Goal: Information Seeking & Learning: Learn about a topic

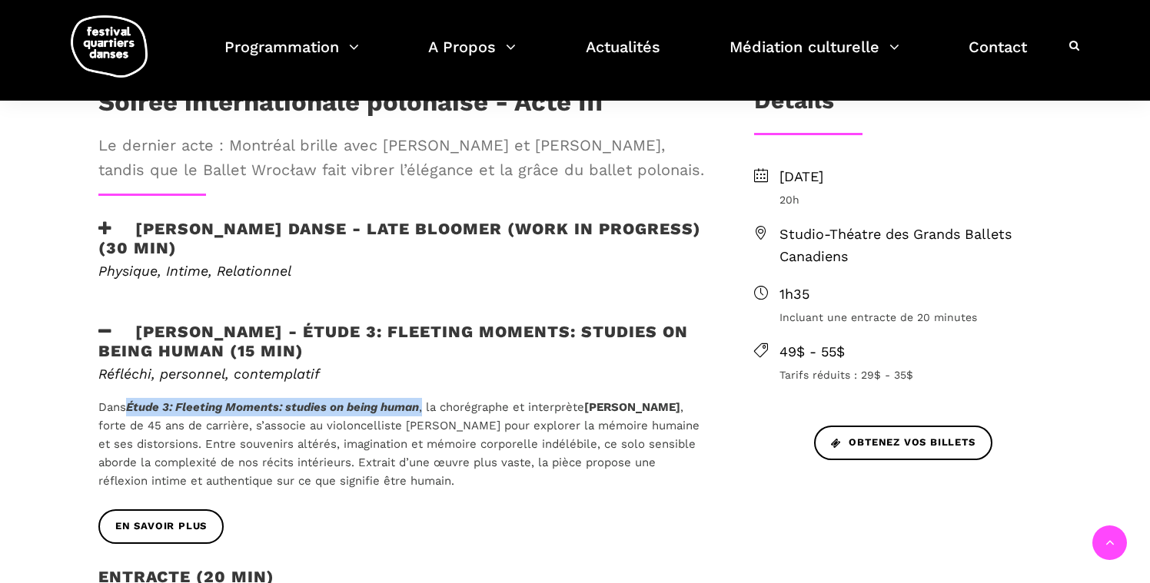
drag, startPoint x: 426, startPoint y: 408, endPoint x: 131, endPoint y: 397, distance: 294.5
click at [131, 398] on p "Dans Étude 3: Fleeting Moments: studies on being human , la chorégraphe et inte…" at bounding box center [401, 444] width 606 height 92
copy p "Étude 3: Fleeting Moments: studies on being human ,"
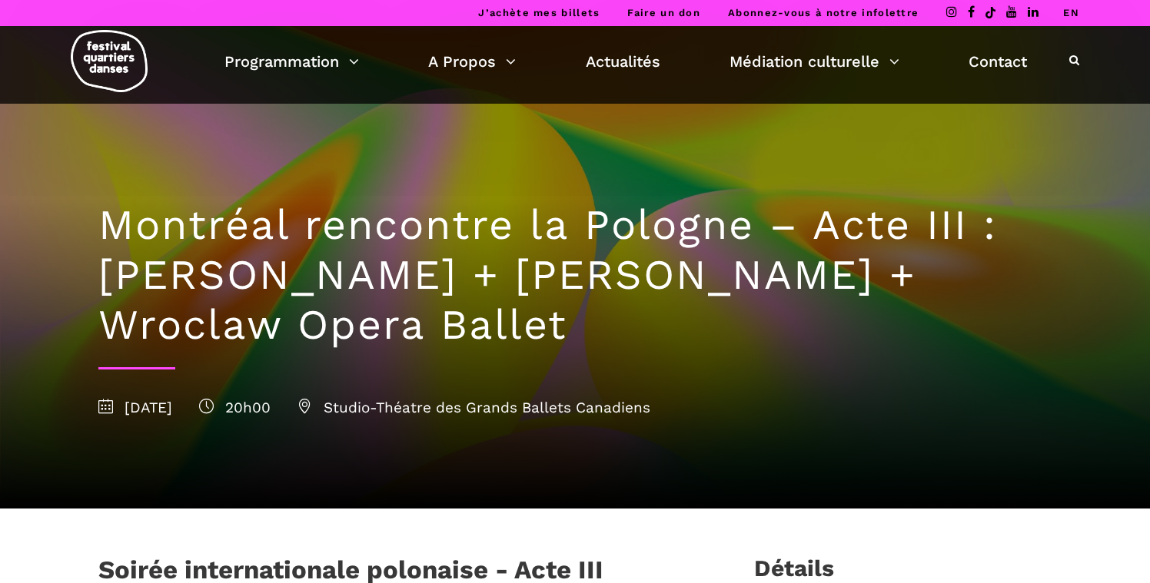
click at [1077, 17] on link "EN" at bounding box center [1071, 13] width 16 height 12
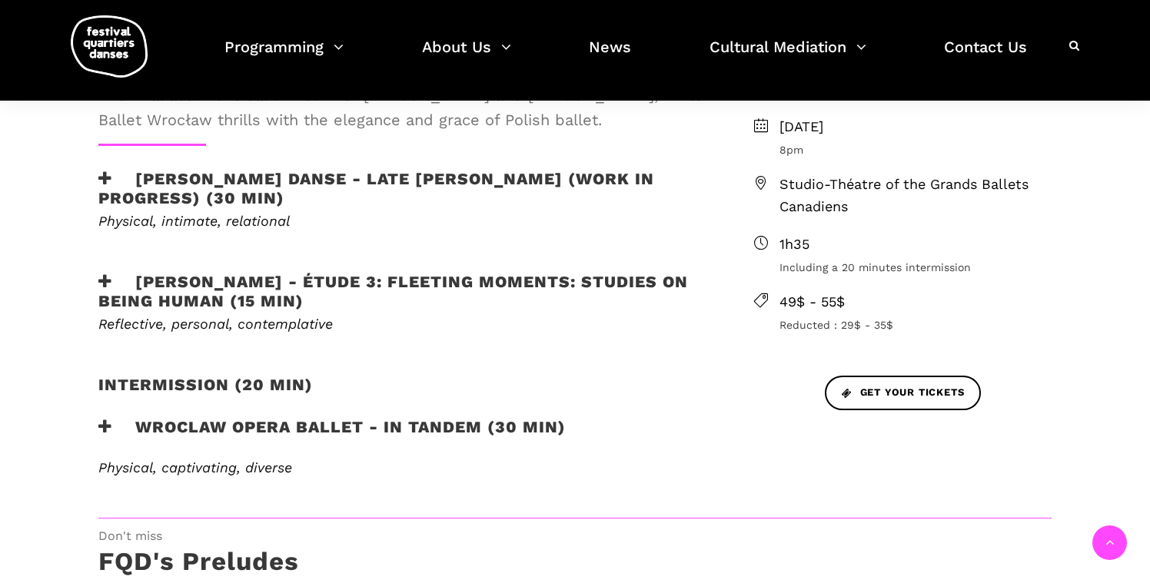
scroll to position [514, 0]
